Goal: Transaction & Acquisition: Purchase product/service

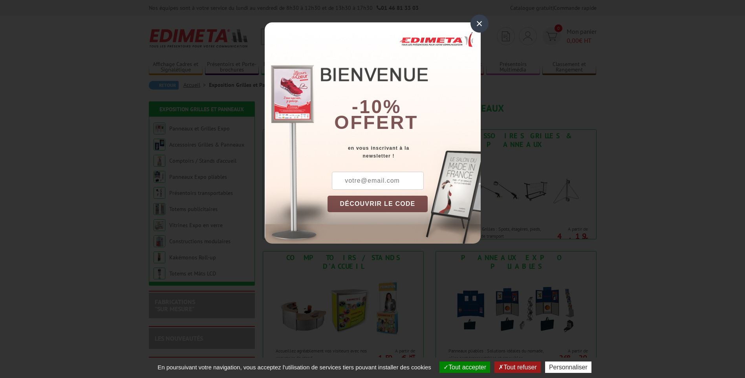
click at [477, 22] on div "×" at bounding box center [479, 24] width 18 height 18
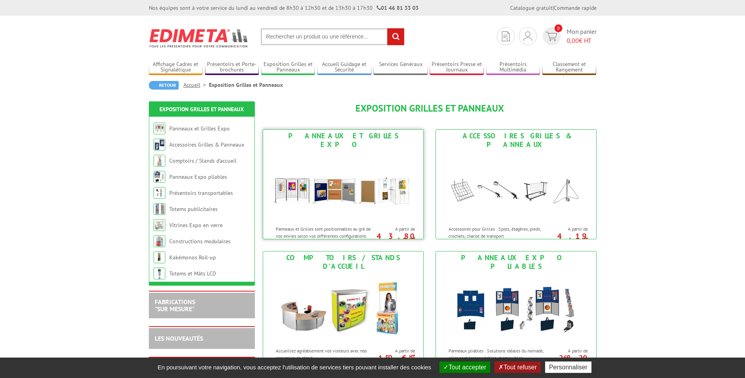
click at [325, 186] on img at bounding box center [342, 186] width 145 height 71
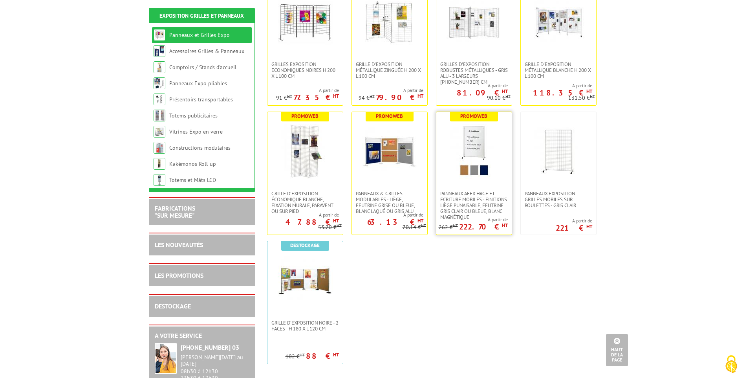
scroll to position [236, 0]
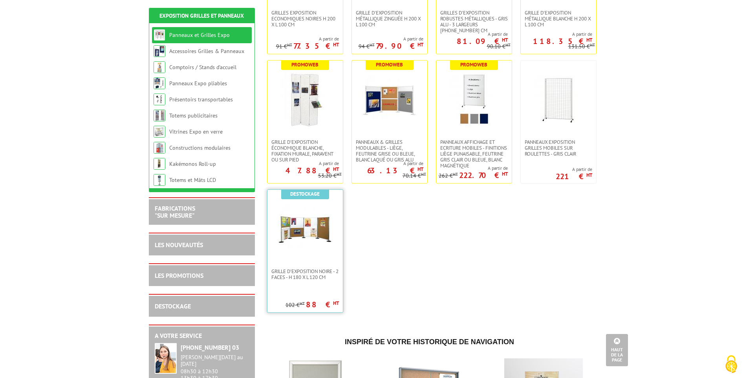
click at [296, 232] on img at bounding box center [305, 228] width 55 height 55
